Goal: Register for event/course

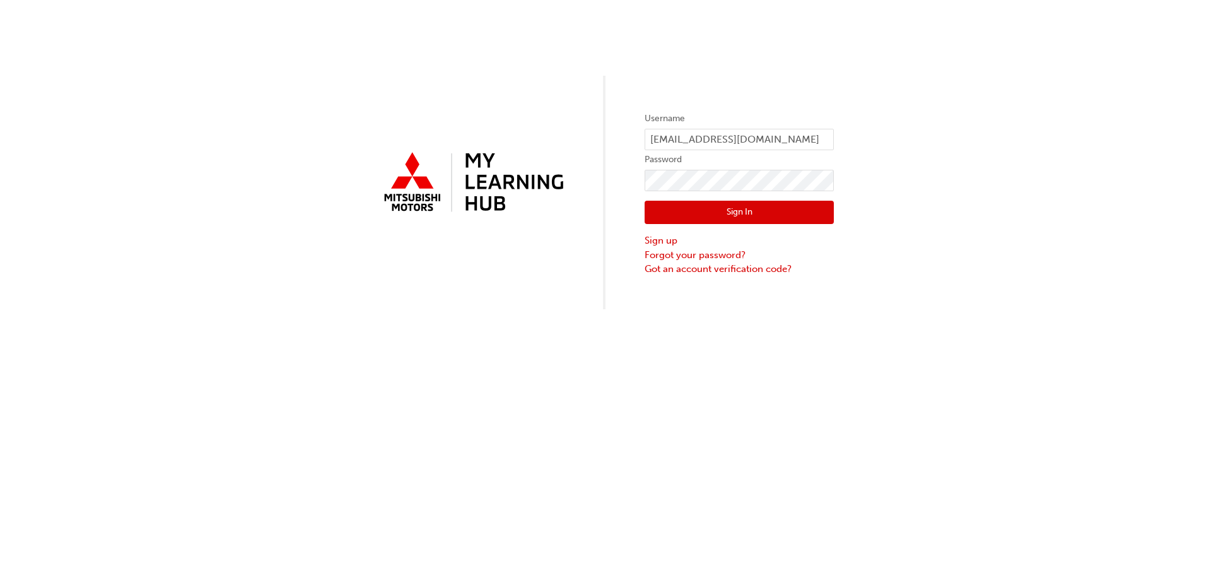
click at [746, 215] on button "Sign In" at bounding box center [739, 213] width 189 height 24
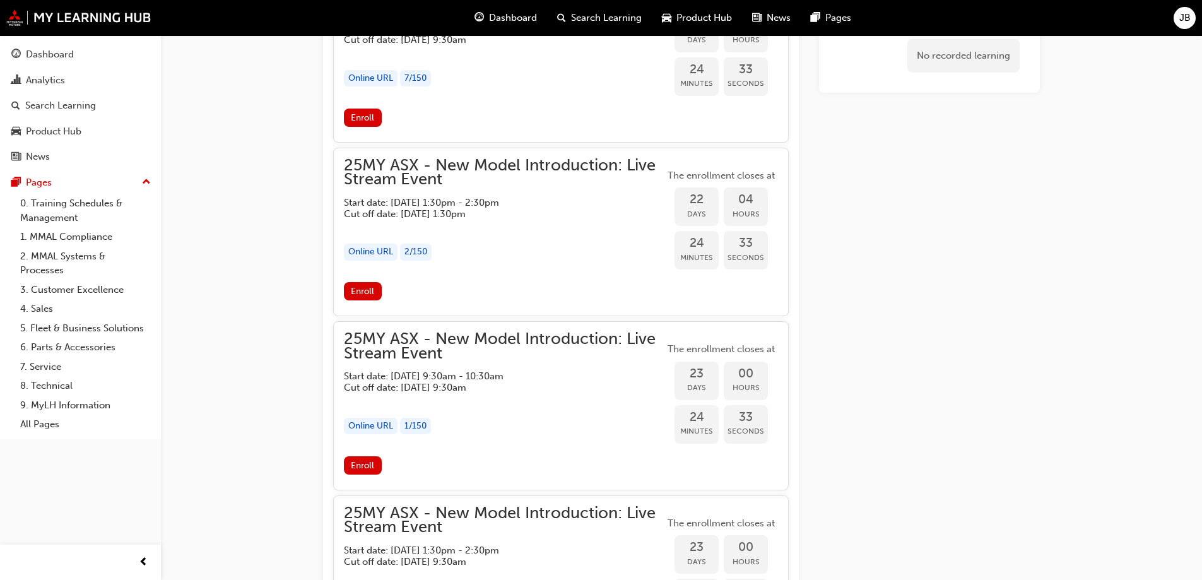
scroll to position [1325, 0]
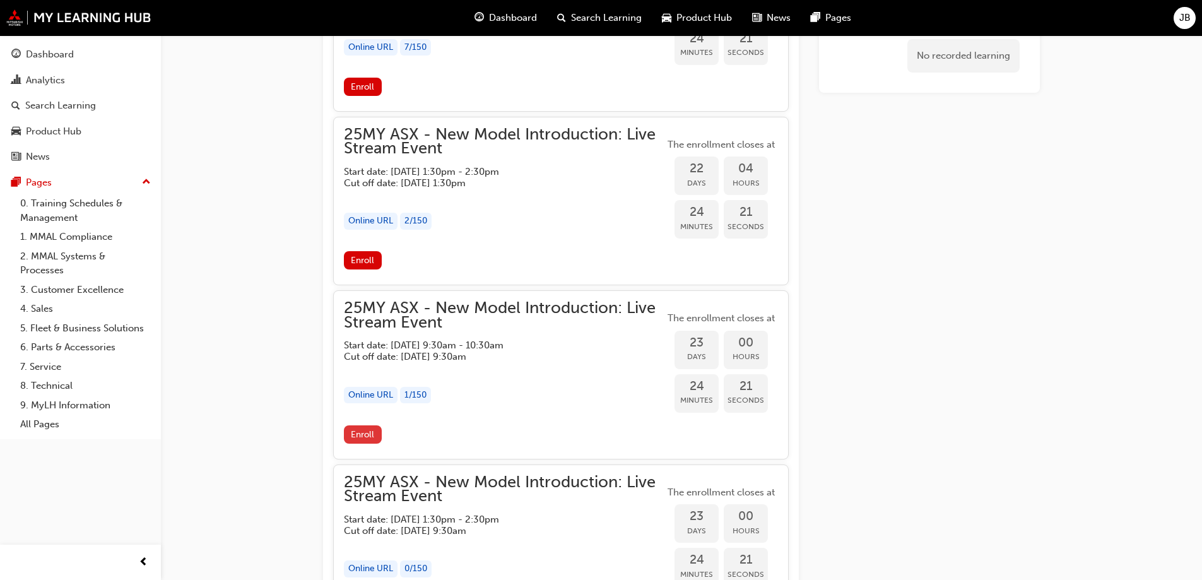
click at [363, 432] on span "Enroll" at bounding box center [362, 434] width 23 height 11
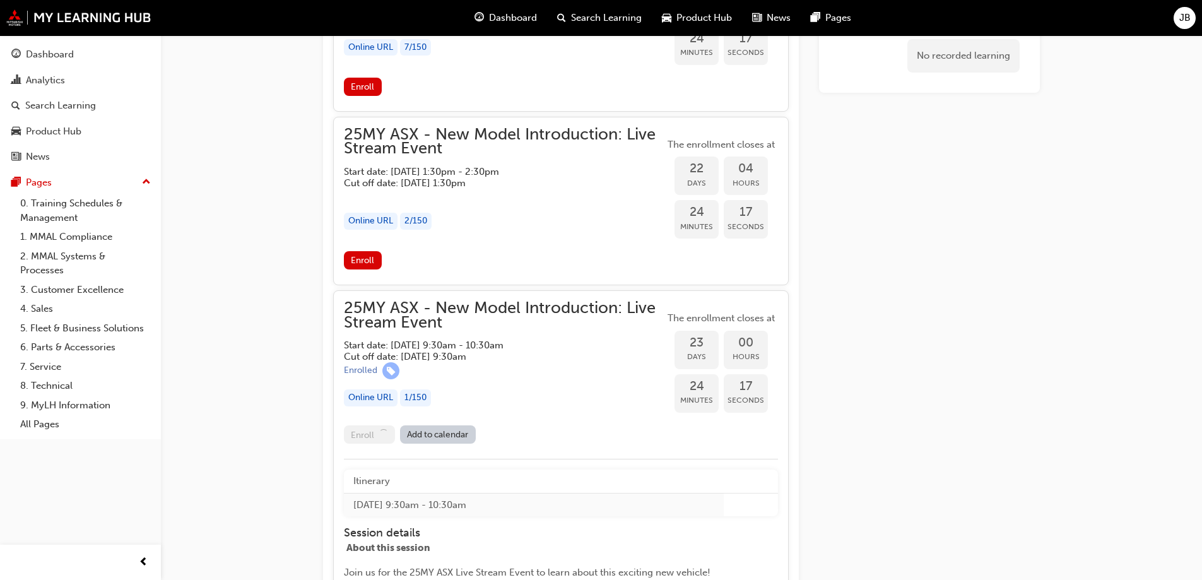
drag, startPoint x: 455, startPoint y: 321, endPoint x: 357, endPoint y: 303, distance: 99.9
click at [357, 303] on span "25MY ASX - New Model Introduction: Live Stream Event" at bounding box center [504, 315] width 321 height 28
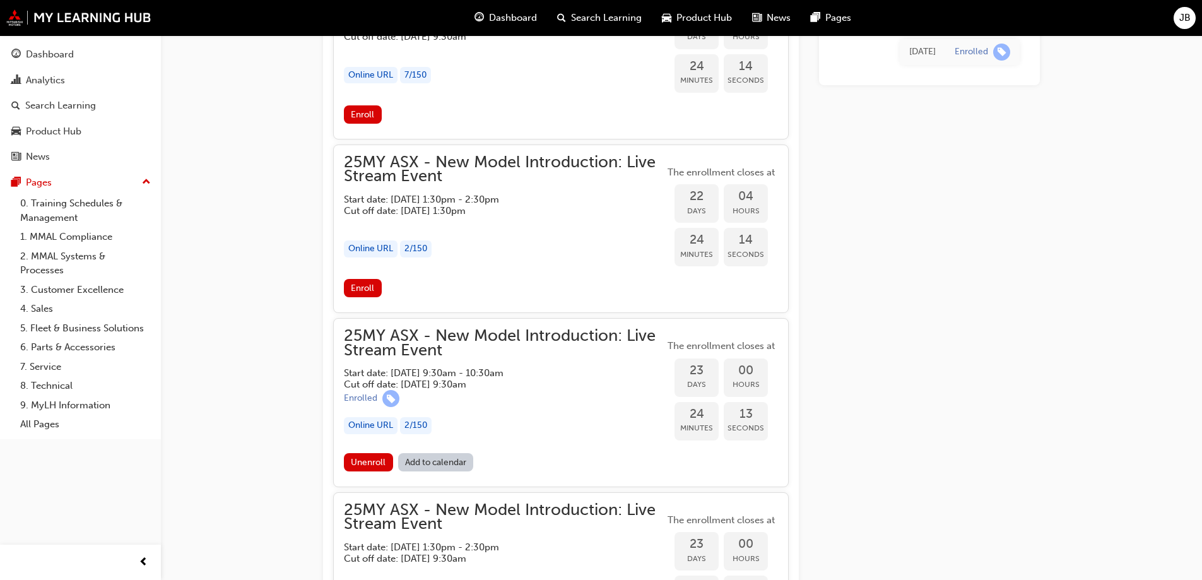
scroll to position [1420, 0]
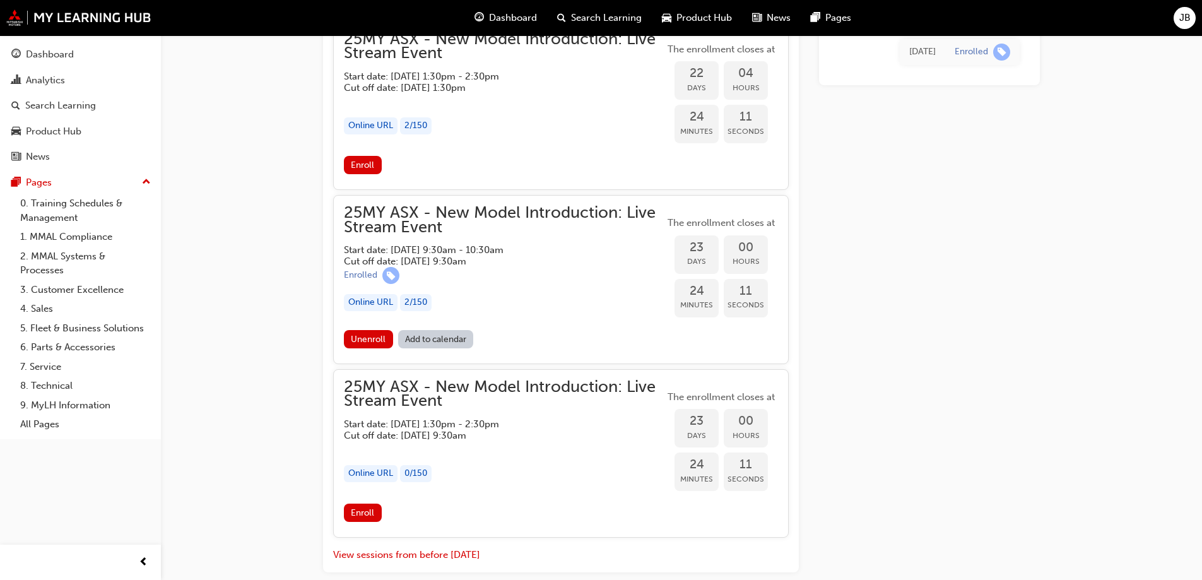
drag, startPoint x: 445, startPoint y: 227, endPoint x: 387, endPoint y: 219, distance: 59.2
click at [387, 219] on span "25MY ASX - New Model Introduction: Live Stream Event" at bounding box center [504, 220] width 321 height 28
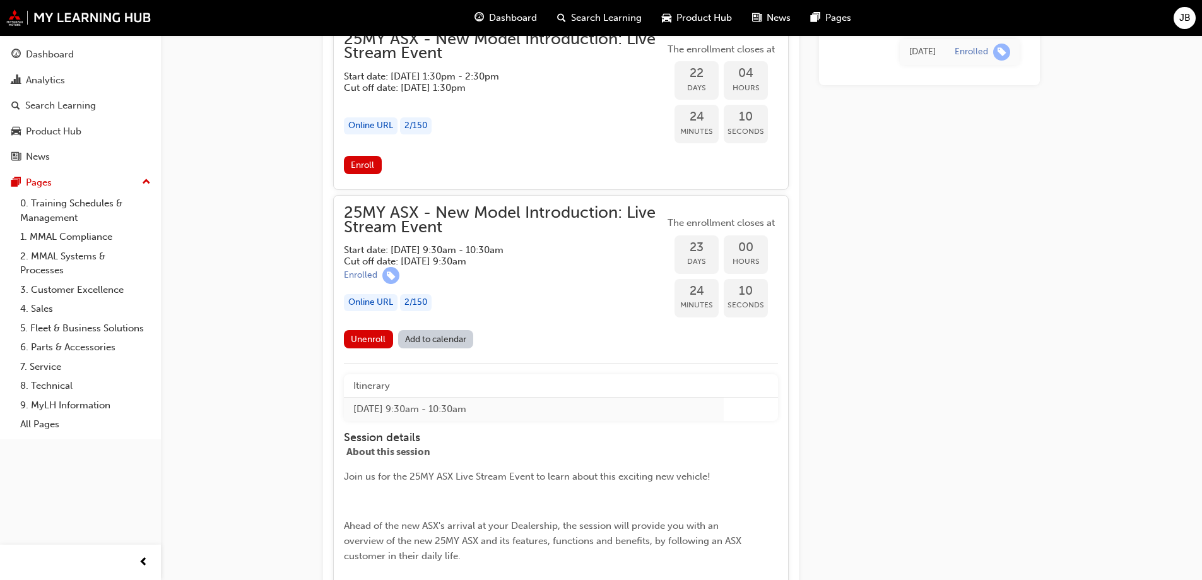
click at [433, 218] on span "25MY ASX - New Model Introduction: Live Stream Event" at bounding box center [504, 220] width 321 height 28
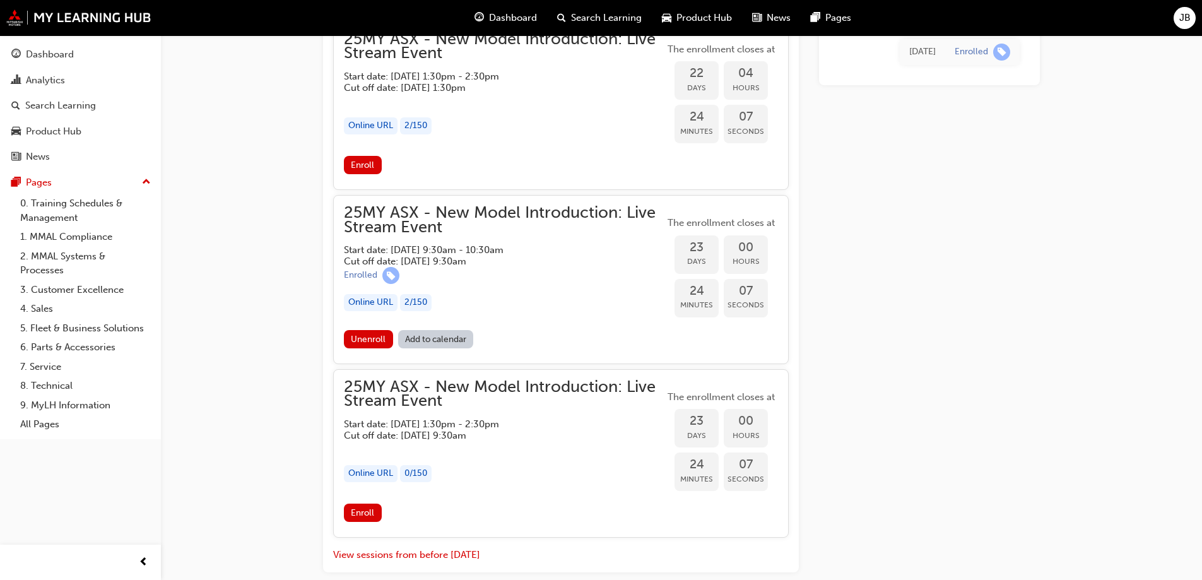
drag, startPoint x: 346, startPoint y: 208, endPoint x: 533, endPoint y: 213, distance: 186.8
click at [533, 213] on span "25MY ASX - New Model Introduction: Live Stream Event" at bounding box center [504, 220] width 321 height 28
